Goal: Information Seeking & Learning: Learn about a topic

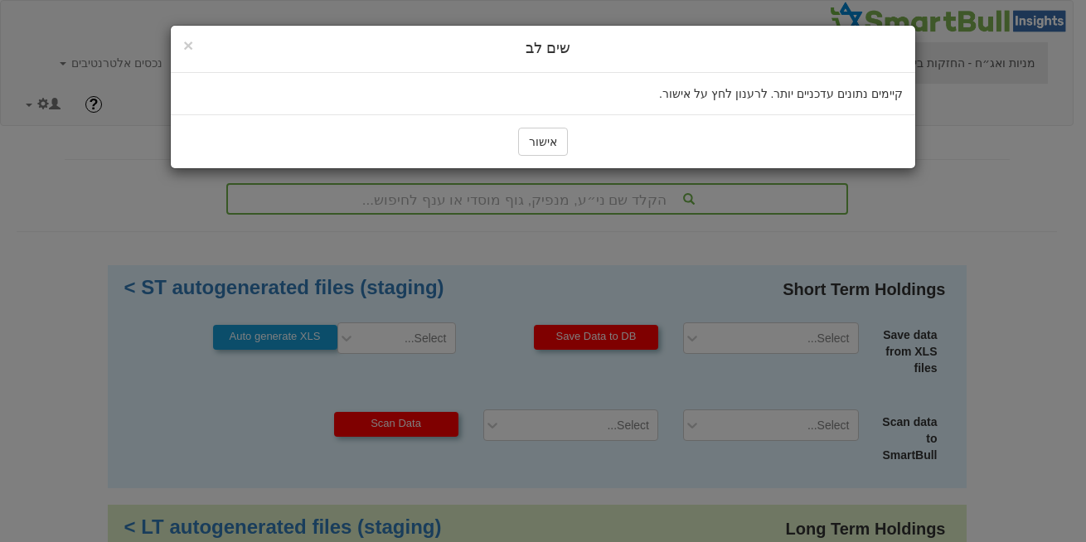
click at [545, 144] on button "אישור" at bounding box center [543, 142] width 50 height 28
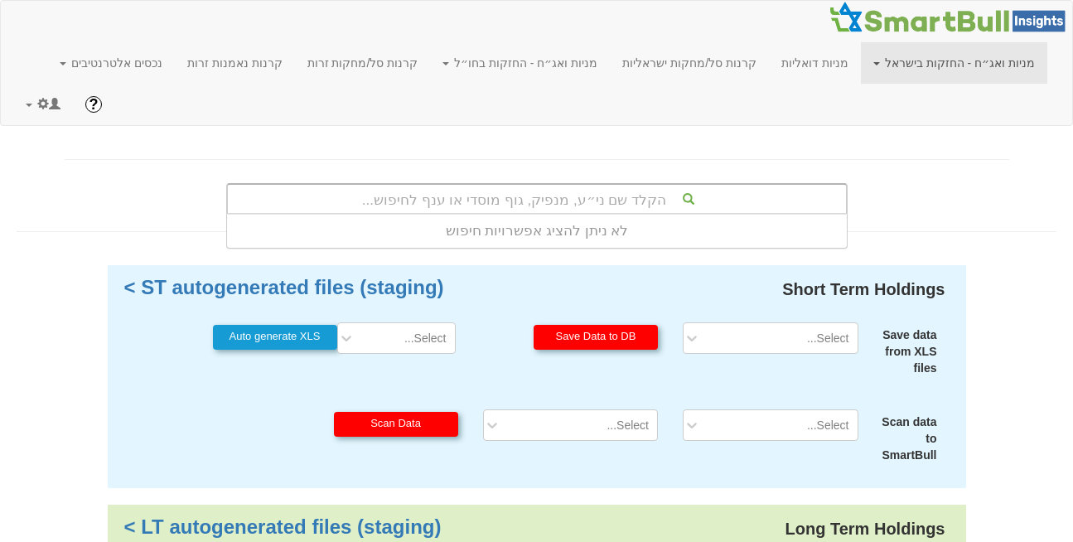
click at [663, 185] on div "הקלד שם ני״ע, מנפיק, גוף מוסדי או ענף לחיפוש..." at bounding box center [537, 199] width 618 height 28
type input "מור"
click at [991, 49] on link "מניות ואג״ח - החזקות בישראל" at bounding box center [954, 62] width 186 height 41
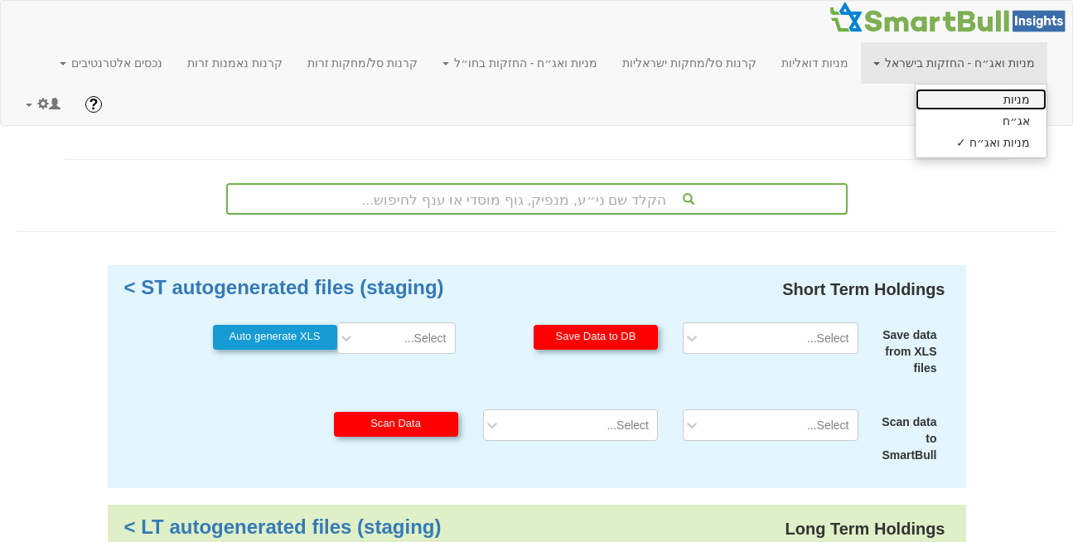
click at [996, 103] on link "מניות" at bounding box center [981, 100] width 131 height 22
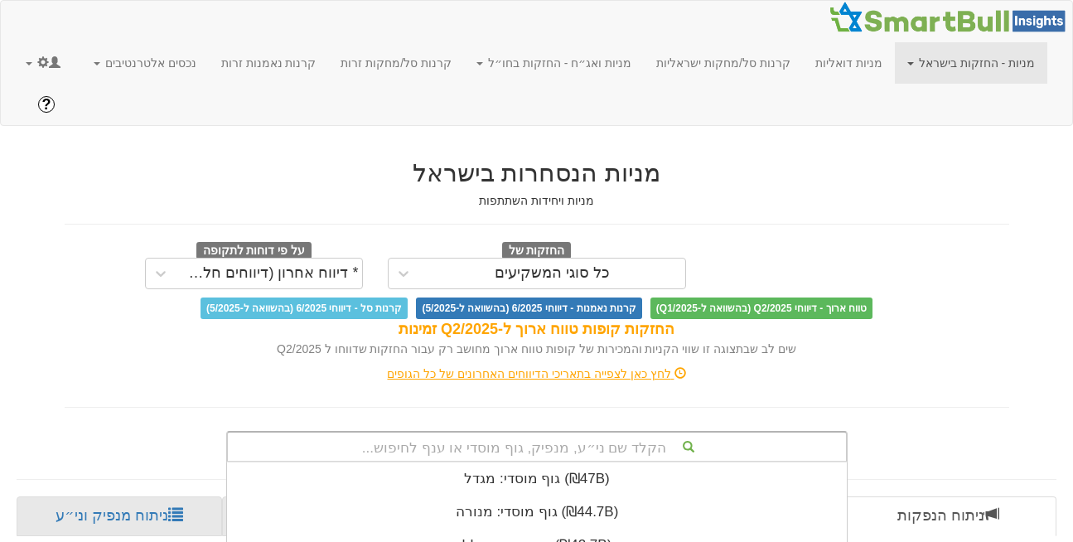
scroll to position [291, 0]
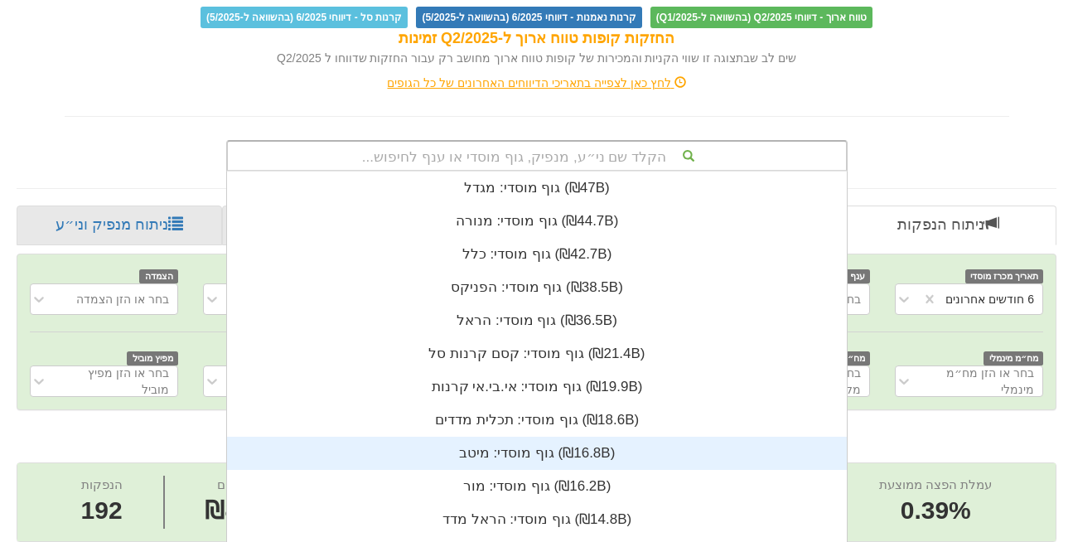
click at [540, 172] on div "הקלד שם ני״ע, מנפיק, גוף מוסדי או ענף לחיפוש... גוף מוסדי: ‏מגדל ‎(₪47B)‎ גוף מ…" at bounding box center [537, 155] width 622 height 31
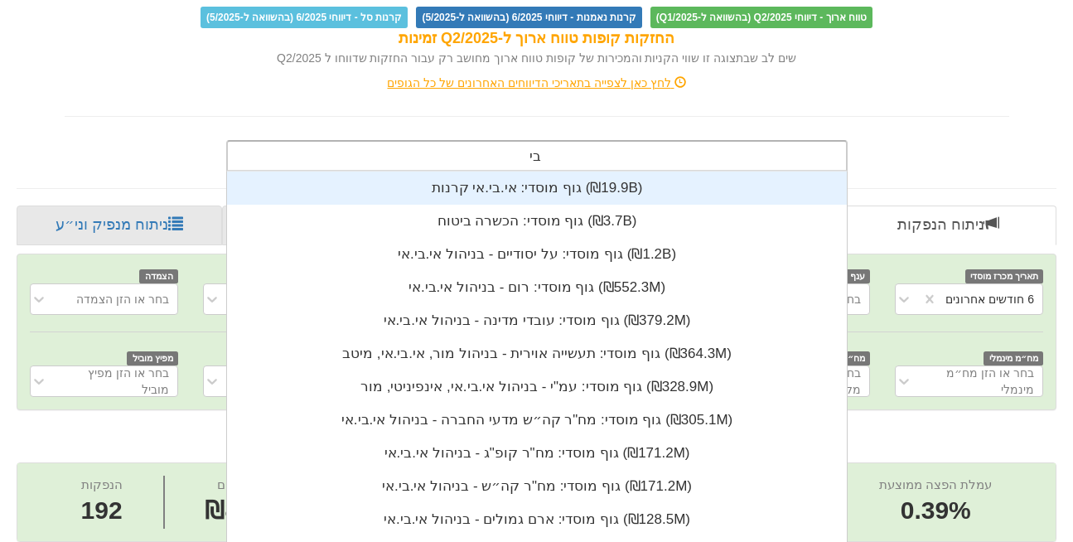
type input "ביג"
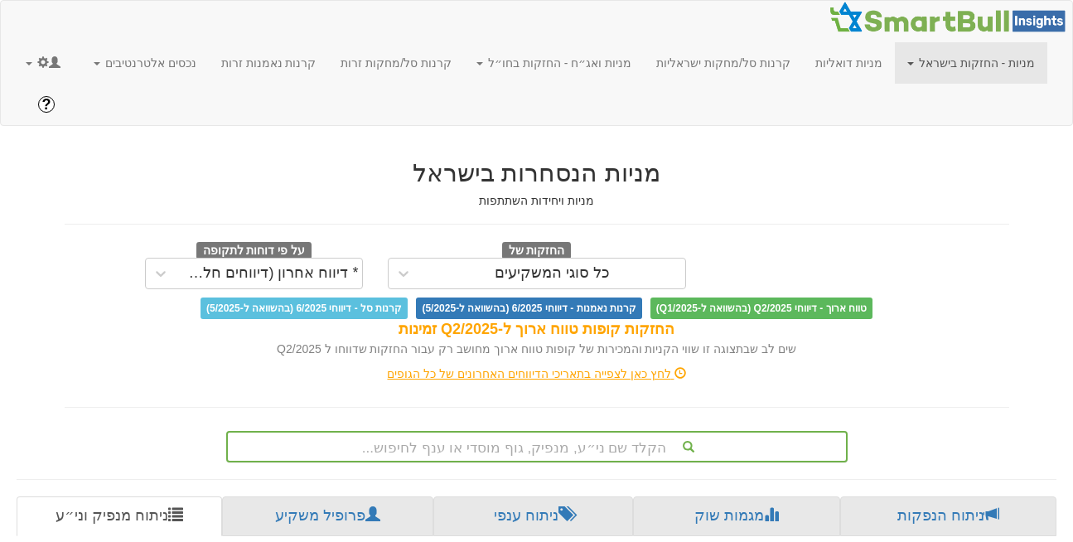
click at [986, 60] on link "מניות - החזקות בישראל" at bounding box center [971, 62] width 153 height 41
click at [13, 65] on link at bounding box center [43, 62] width 60 height 41
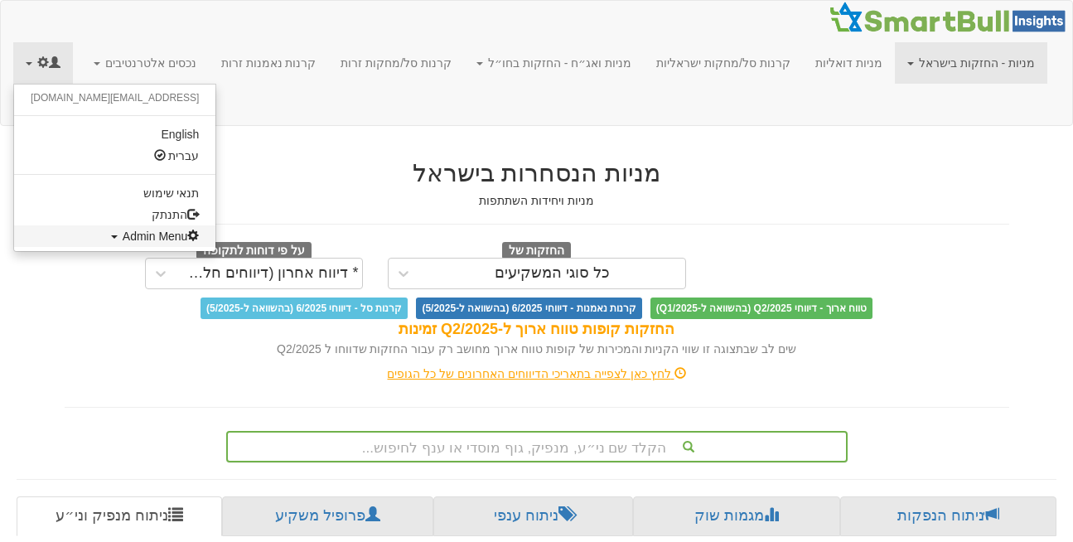
click at [123, 240] on span "Admin Menu" at bounding box center [161, 236] width 77 height 13
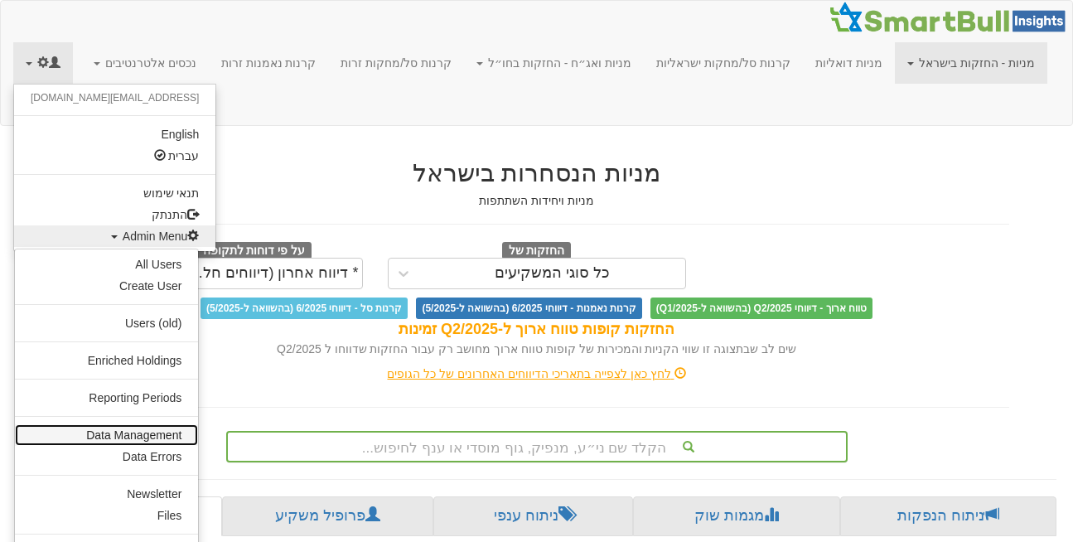
click at [148, 441] on link "Data Management" at bounding box center [106, 435] width 183 height 22
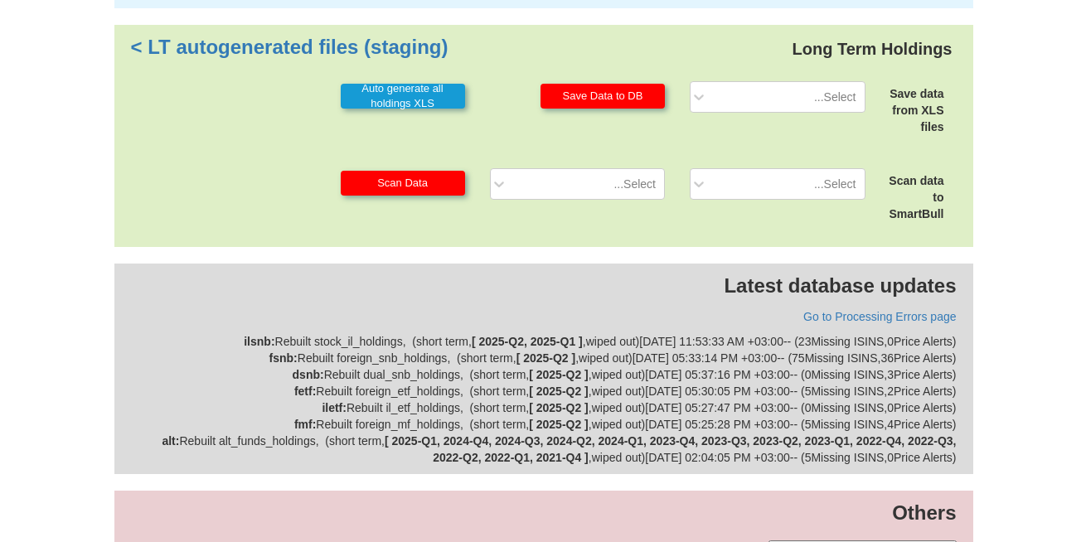
scroll to position [484, 0]
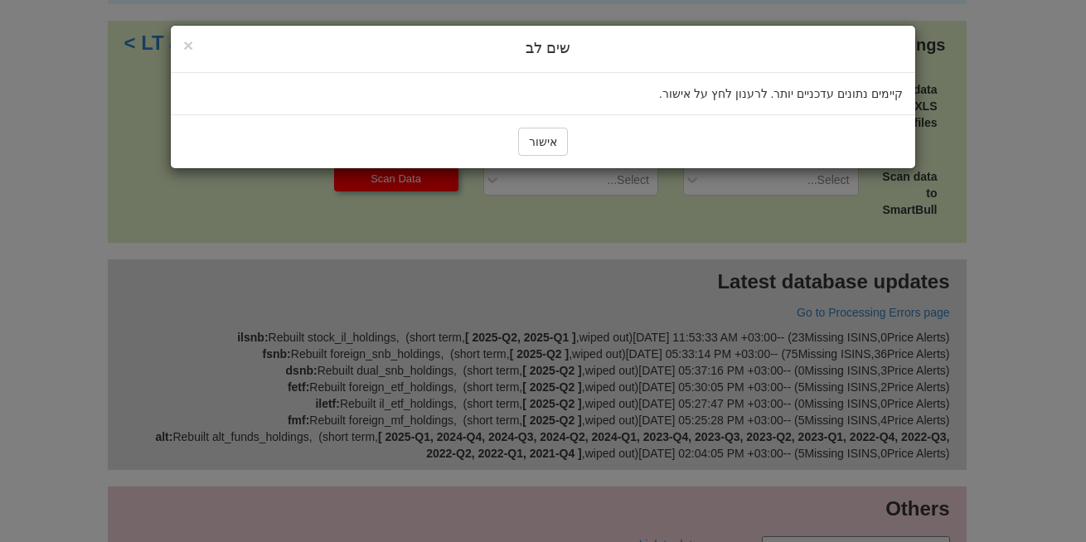
click at [540, 125] on div "אישור" at bounding box center [543, 141] width 744 height 54
click at [545, 138] on button "אישור" at bounding box center [543, 142] width 50 height 28
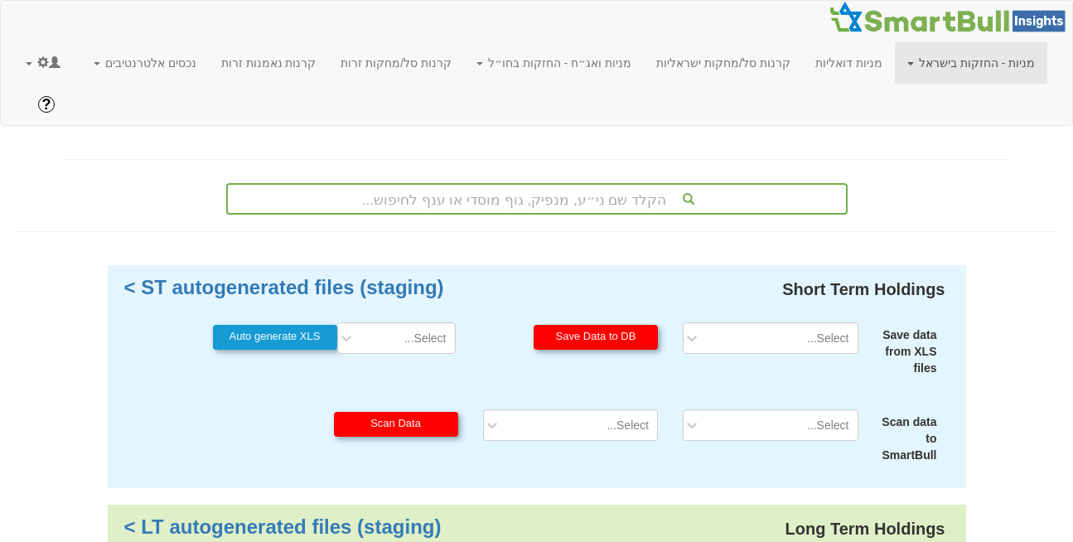
click at [983, 61] on link "מניות - החזקות בישראל" at bounding box center [971, 62] width 153 height 41
click at [991, 99] on link "מניות ✓" at bounding box center [981, 100] width 131 height 22
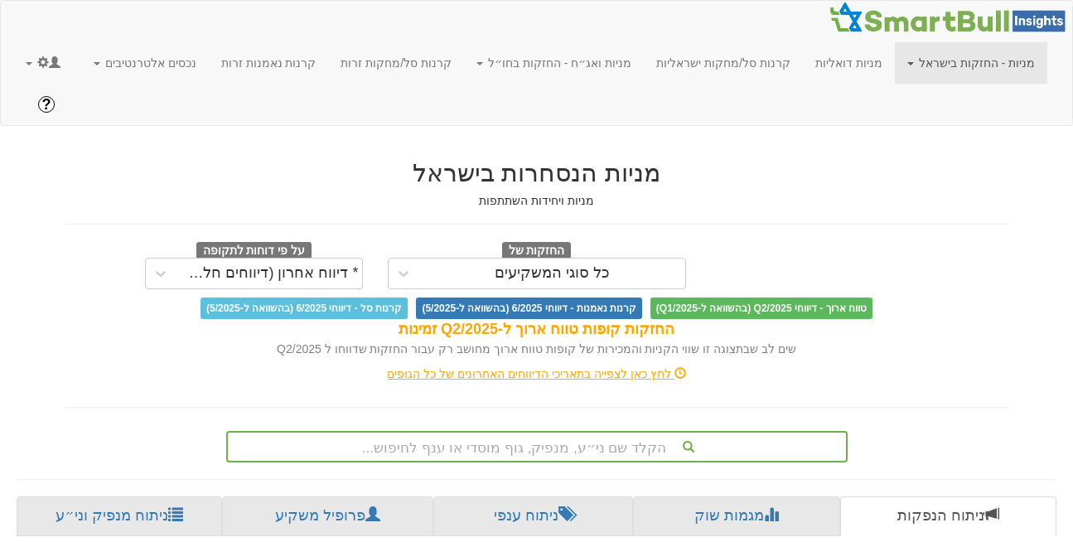
scroll to position [291, 0]
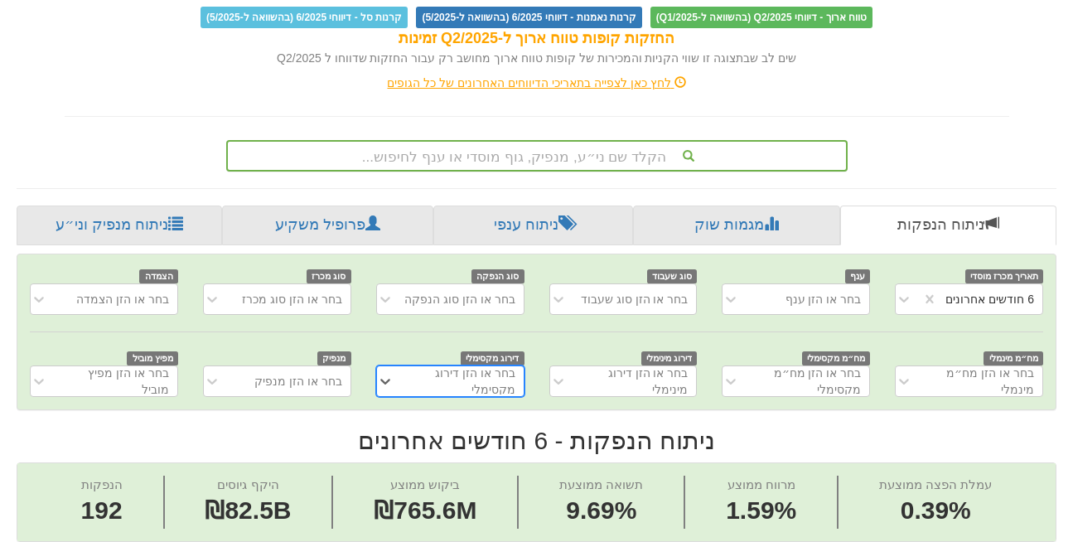
click at [501, 172] on div "הקלד שם ני״ע, מנפיק, גוף מוסדי או ענף לחיפוש..." at bounding box center [537, 155] width 622 height 31
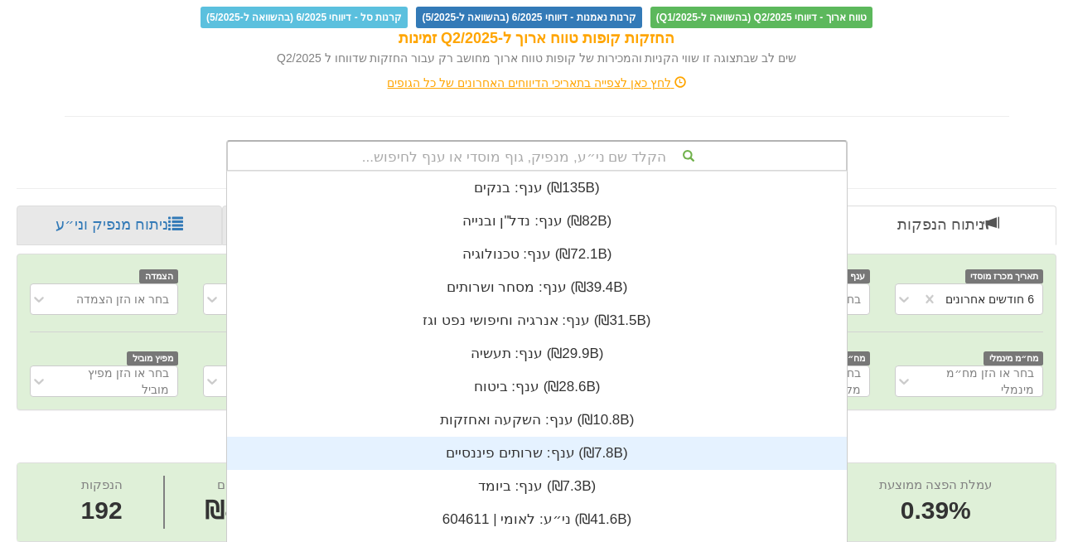
scroll to position [412, 0]
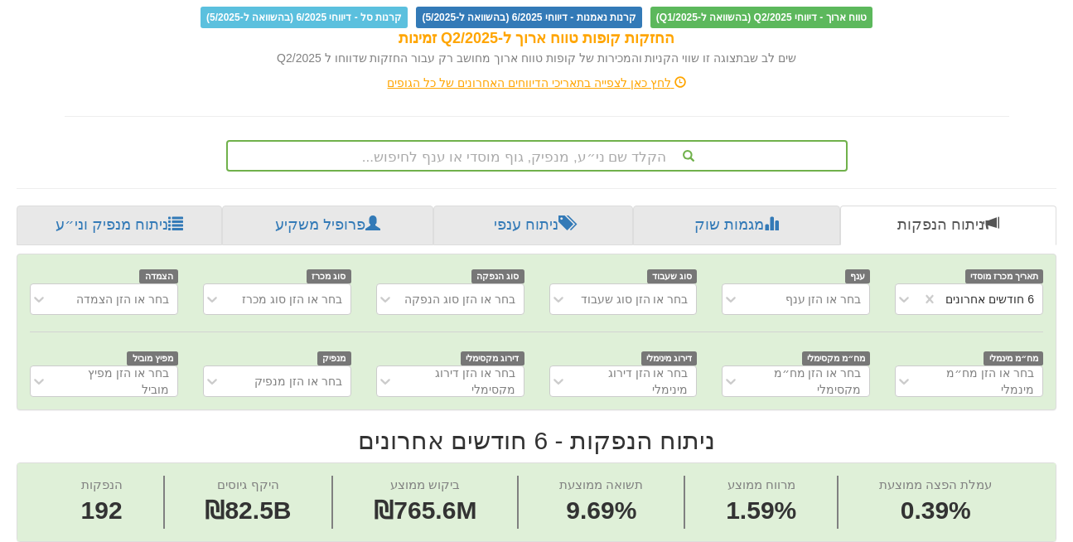
click at [91, 85] on div "מניות הנסחרות בישראל מניות ויחידות השתתפות החזקות של כל סוגי המשקיעים על פי דוח…" at bounding box center [537, 12] width 970 height 320
